Goal: Task Accomplishment & Management: Use online tool/utility

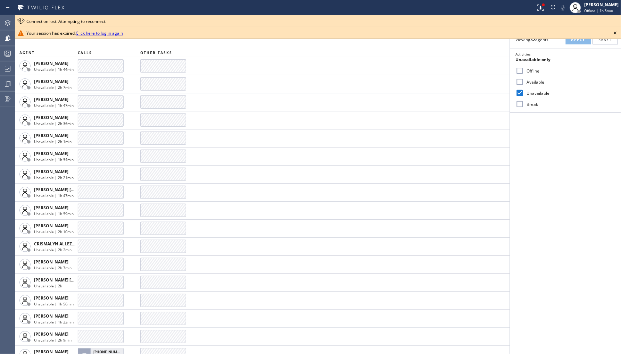
click at [614, 32] on icon at bounding box center [615, 33] width 8 height 8
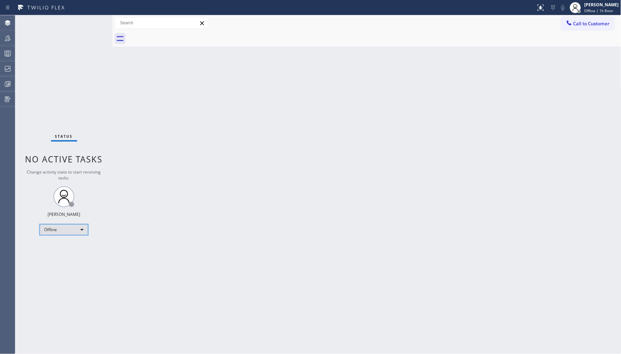
click at [54, 230] on div "Offline" at bounding box center [64, 229] width 49 height 11
click at [67, 259] on li "Unavailable" at bounding box center [63, 256] width 47 height 8
click at [6, 40] on icon at bounding box center [7, 38] width 8 height 8
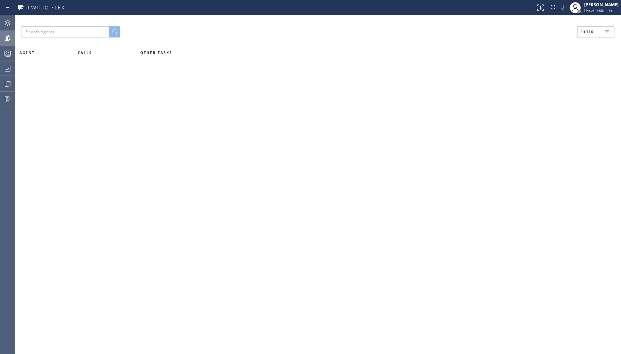
click at [559, 32] on span "Filter" at bounding box center [588, 32] width 14 height 5
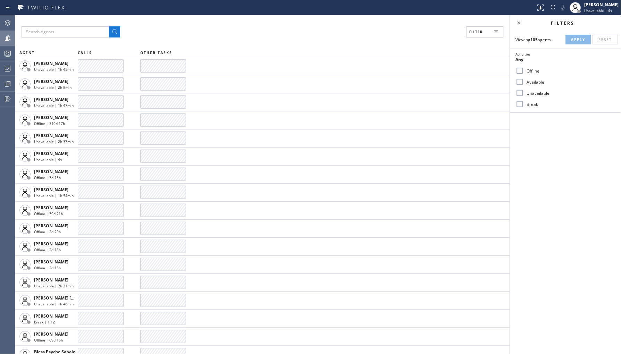
click at [533, 94] on label "Unavailable" at bounding box center [569, 93] width 91 height 6
click at [524, 94] on input "Unavailable" at bounding box center [520, 93] width 8 height 8
checkbox input "true"
click at [559, 40] on span "Apply" at bounding box center [578, 39] width 14 height 5
click at [559, 137] on div "Filters Viewing 29 agents Apply Reset Activities Unavailable only Offline Avail…" at bounding box center [565, 184] width 111 height 339
